Goal: Task Accomplishment & Management: Manage account settings

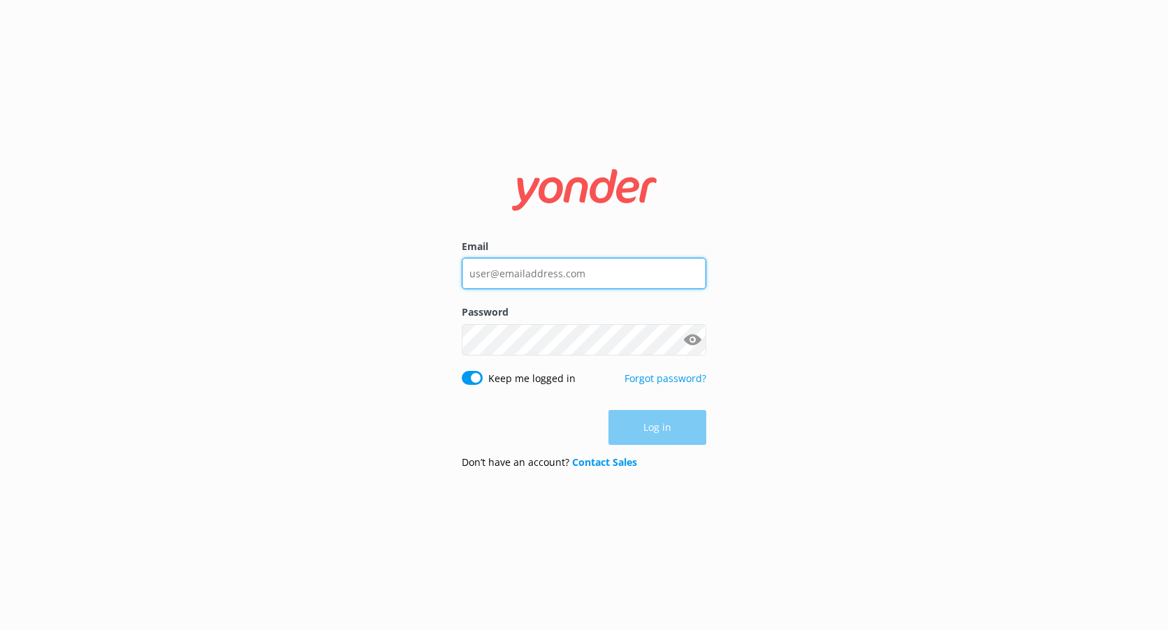
type input "[EMAIL_ADDRESS][DOMAIN_NAME]"
click at [650, 432] on div "Log in" at bounding box center [584, 427] width 245 height 35
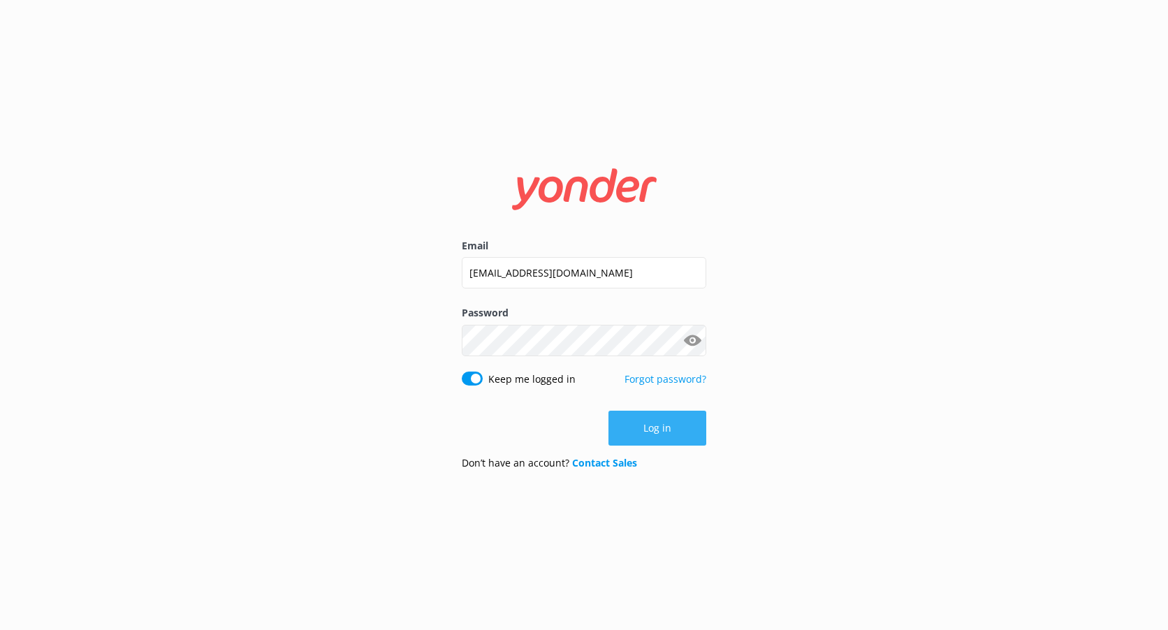
click at [679, 428] on button "Log in" at bounding box center [658, 428] width 98 height 35
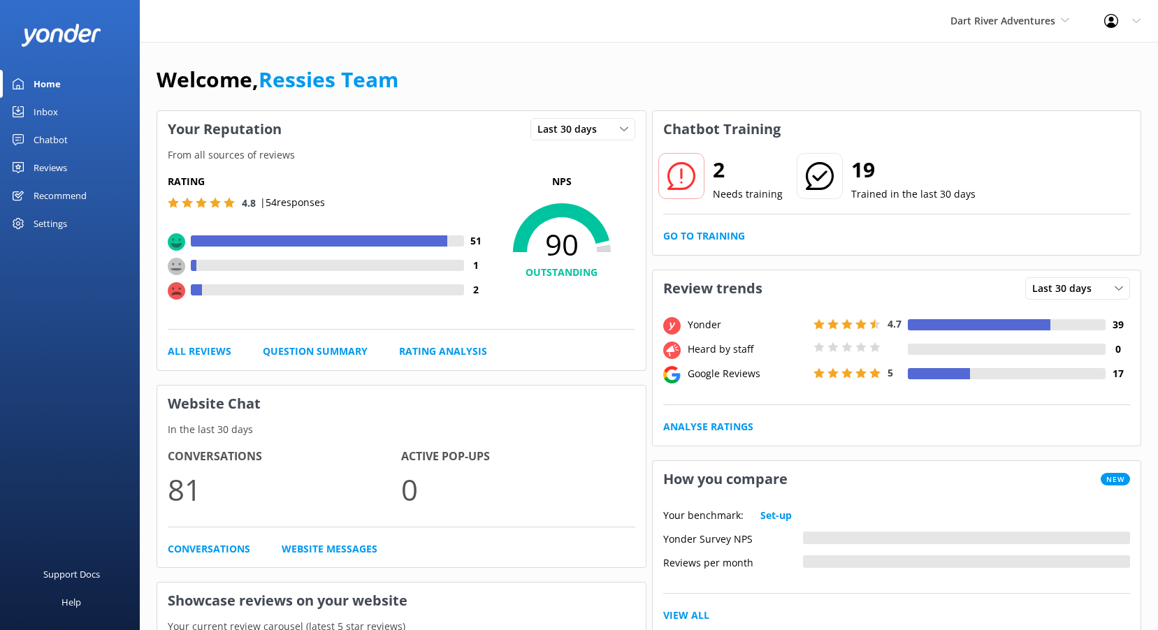
click at [53, 162] on div "Reviews" at bounding box center [51, 168] width 34 height 28
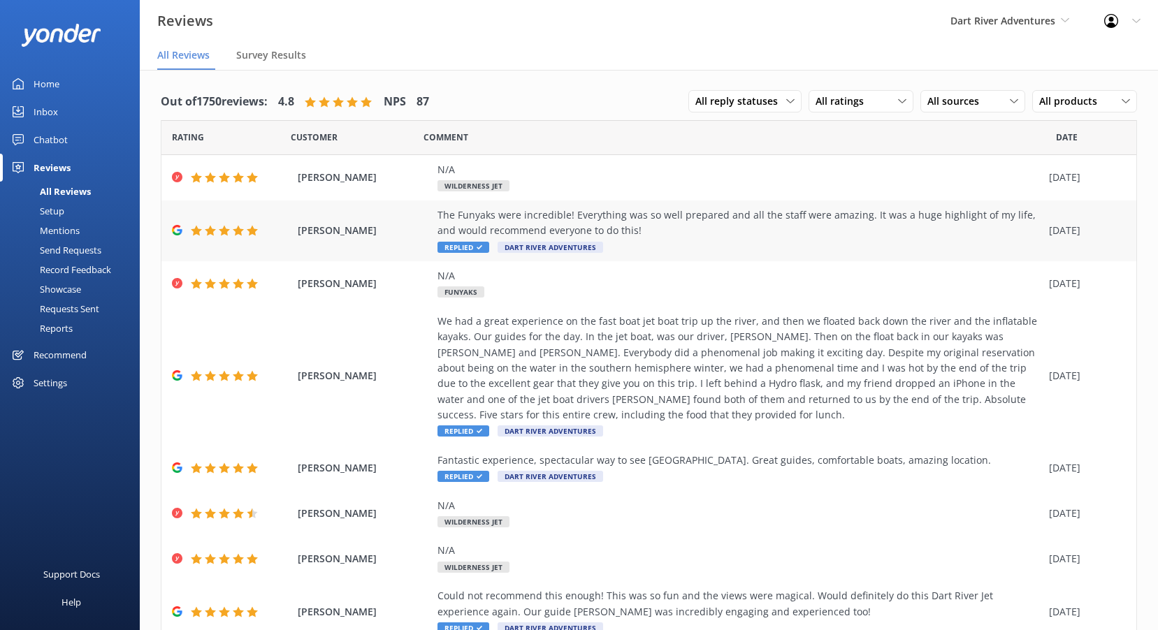
click at [469, 242] on span "Replied" at bounding box center [463, 247] width 52 height 11
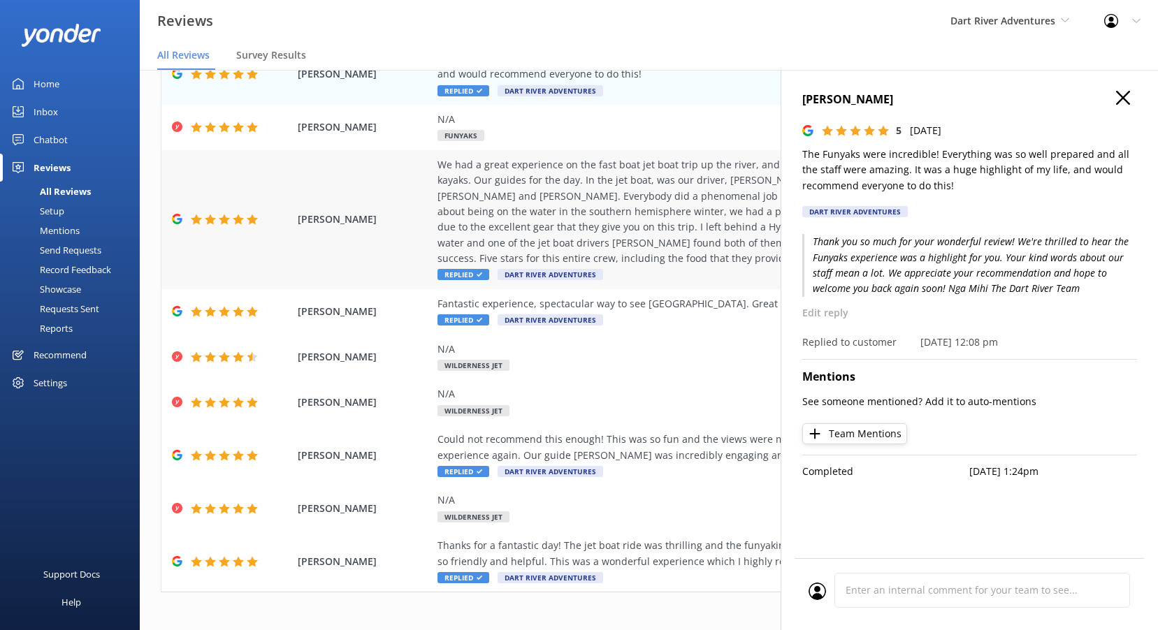
scroll to position [164, 0]
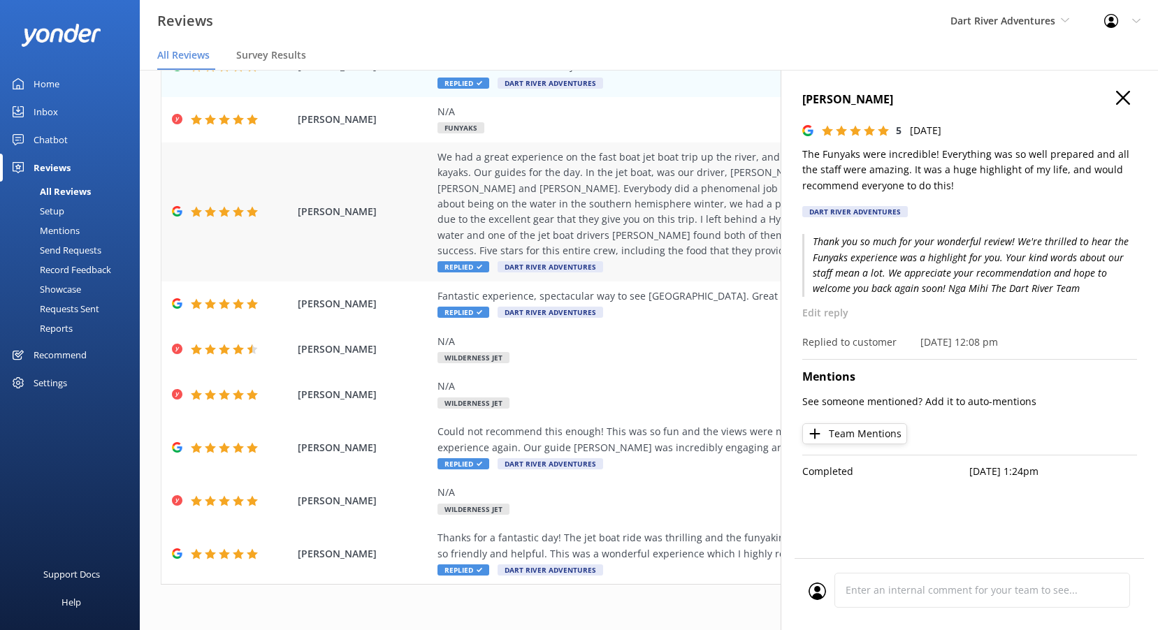
click at [689, 221] on div "We had a great experience on the fast boat jet boat trip up the river, and then…" at bounding box center [739, 205] width 604 height 110
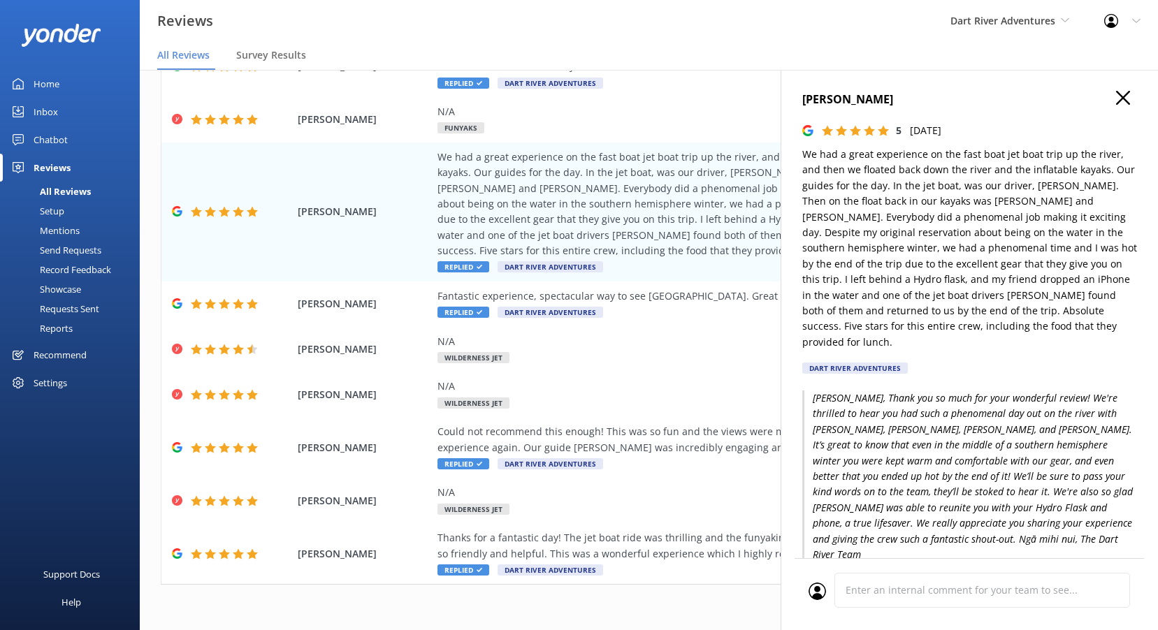
click at [1126, 98] on div "[PERSON_NAME] 5 [DATE] We had a great experience on the fast boat jet boat trip…" at bounding box center [968, 385] width 377 height 630
click at [1116, 103] on icon "button" at bounding box center [1123, 98] width 14 height 14
